Goal: Obtain resource: Download file/media

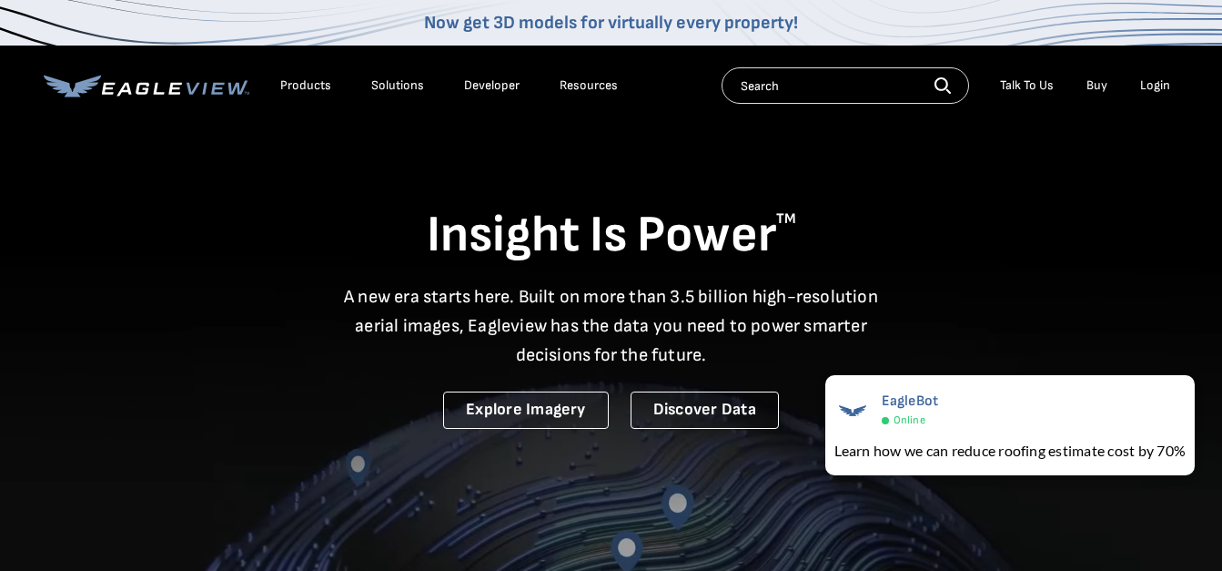
click at [1162, 83] on div "Login" at bounding box center [1155, 85] width 30 height 16
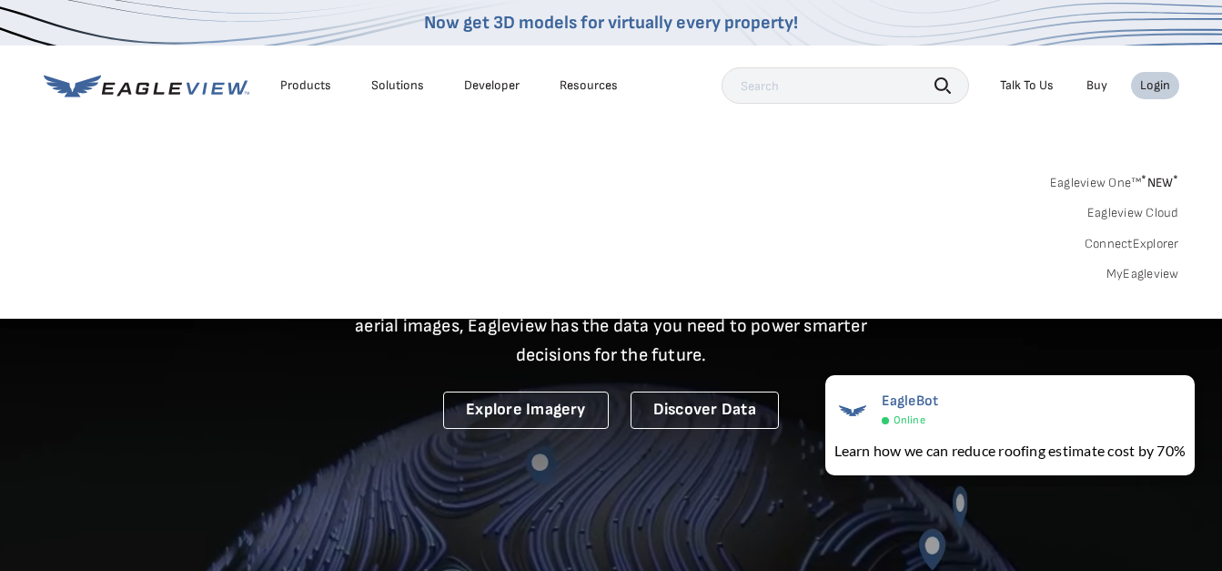
click at [1144, 277] on link "MyEagleview" at bounding box center [1143, 274] width 73 height 16
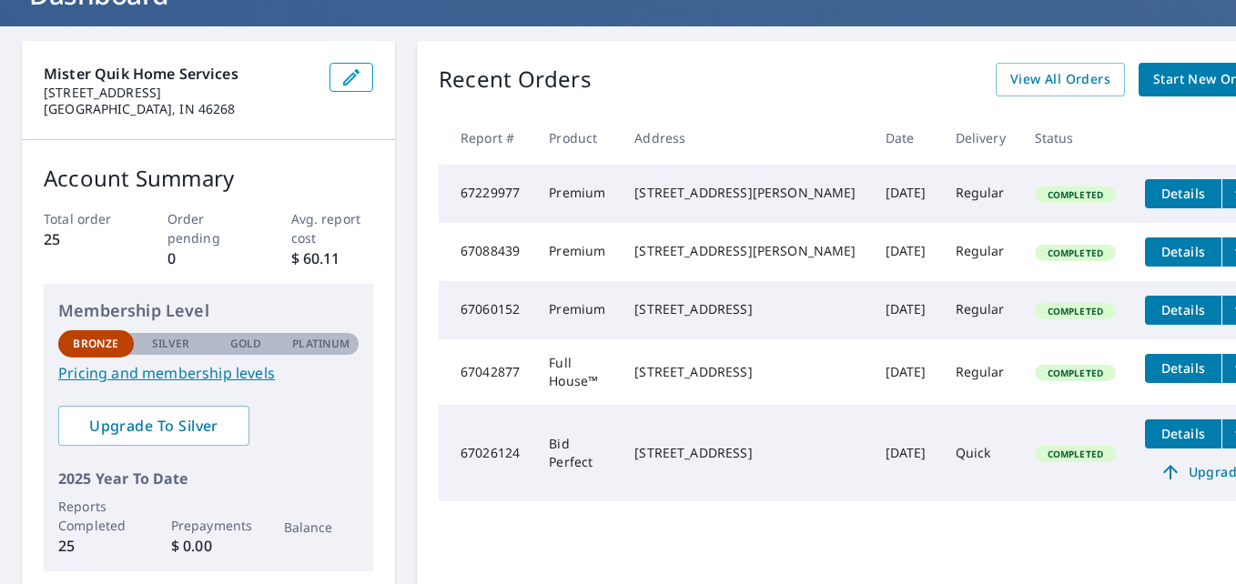
scroll to position [87, 0]
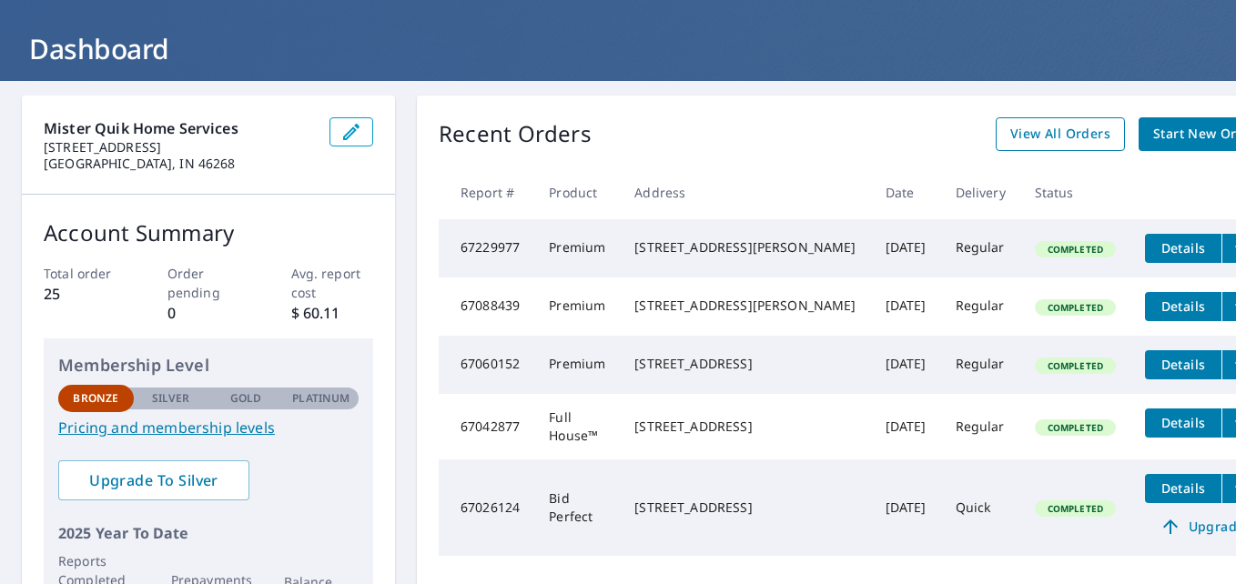
click at [996, 122] on link "View All Orders" at bounding box center [1060, 134] width 129 height 34
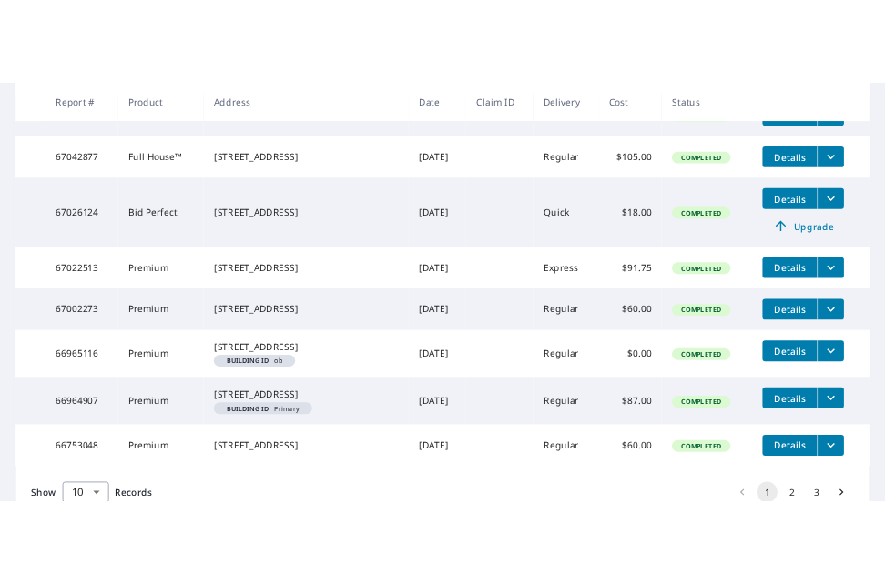
scroll to position [504, 0]
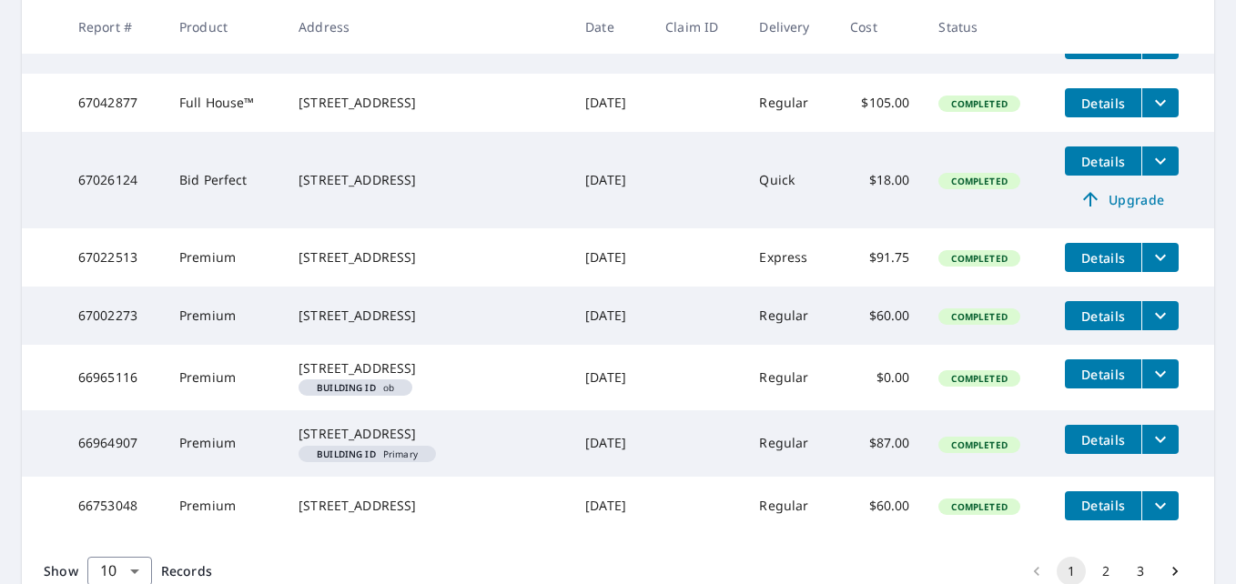
click at [1149, 385] on icon "filesDropdownBtn-66965116" at bounding box center [1160, 374] width 22 height 22
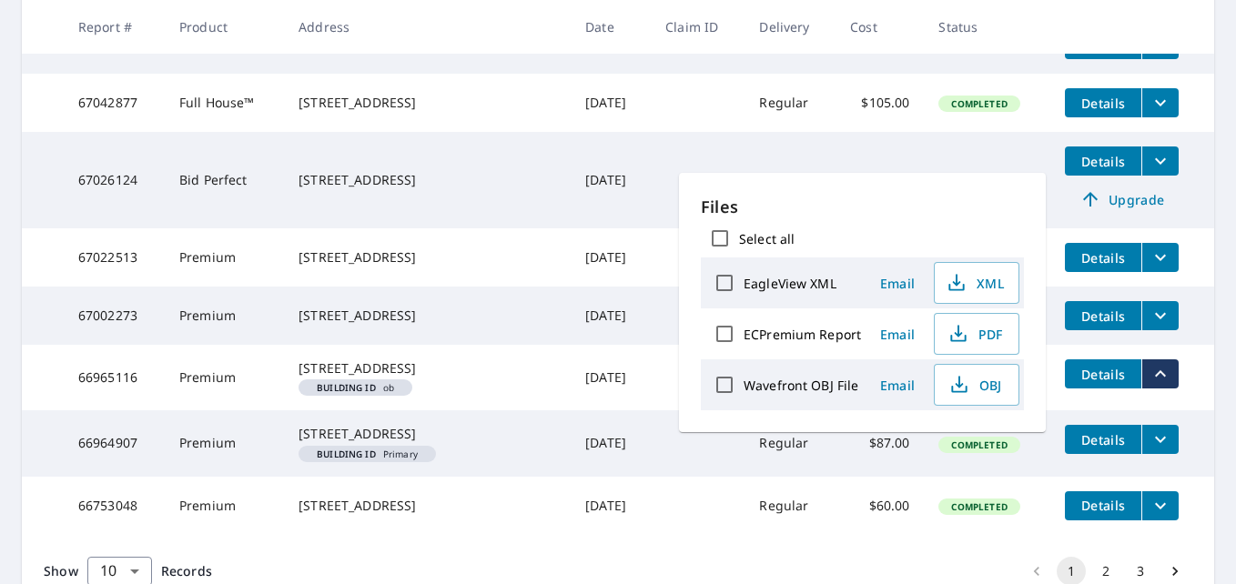
click at [904, 339] on span "Email" at bounding box center [898, 334] width 44 height 17
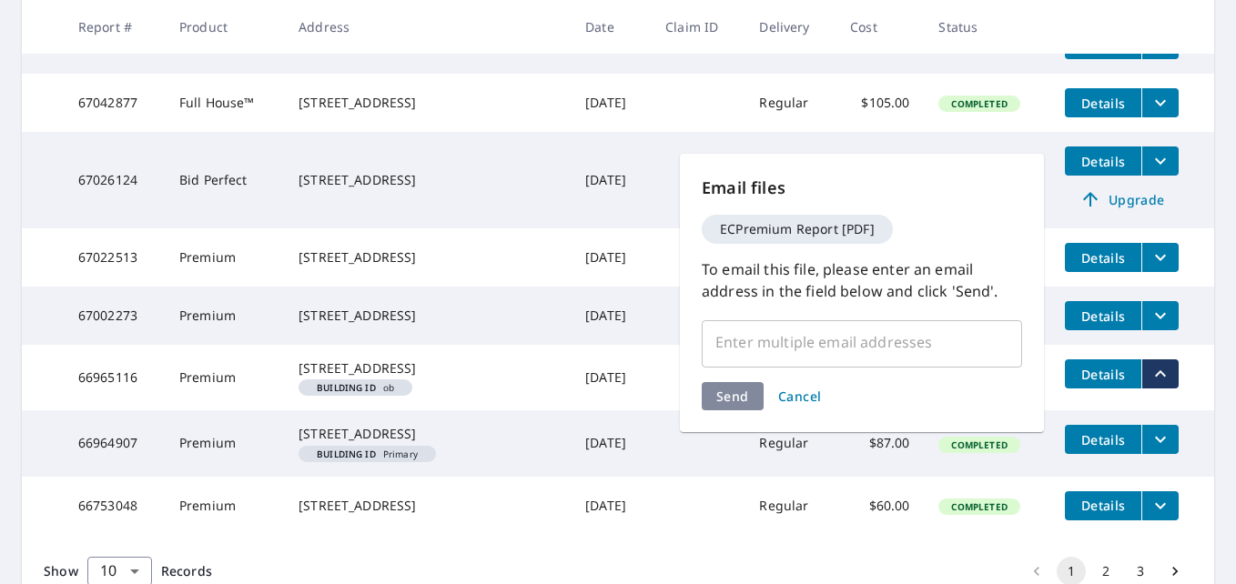
click at [816, 400] on span "Cancel" at bounding box center [800, 396] width 44 height 17
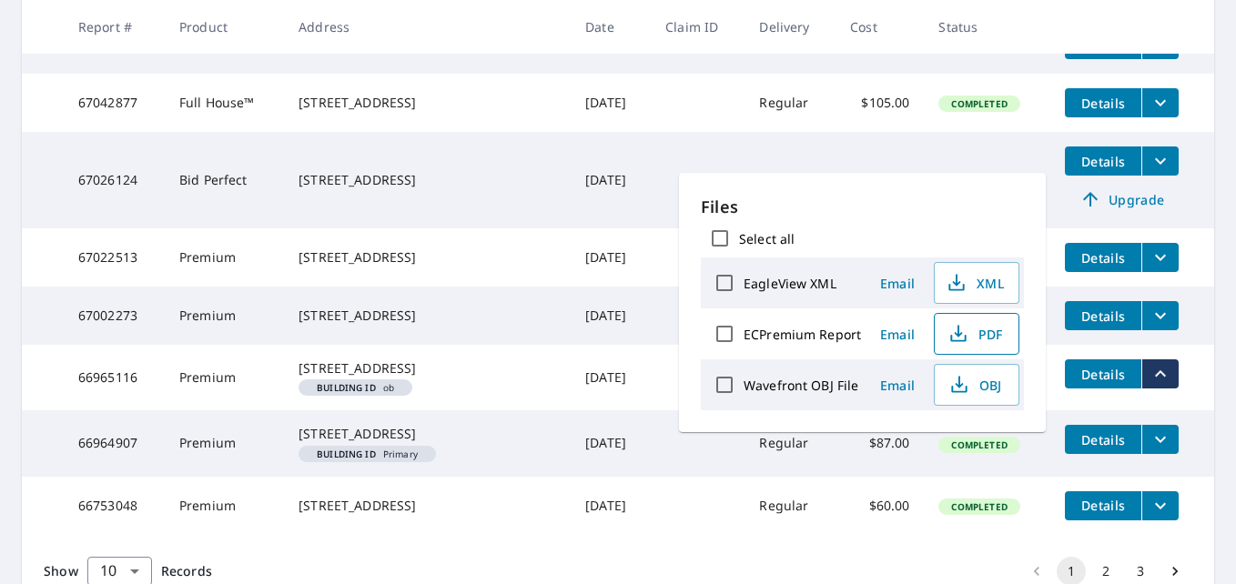
click at [989, 338] on span "PDF" at bounding box center [975, 334] width 58 height 22
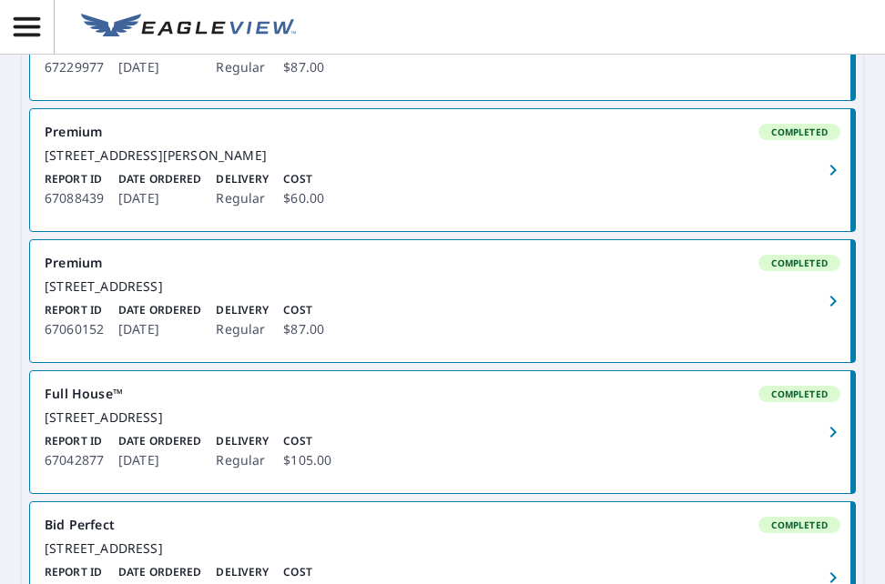
scroll to position [672, 0]
